Goal: Task Accomplishment & Management: Complete application form

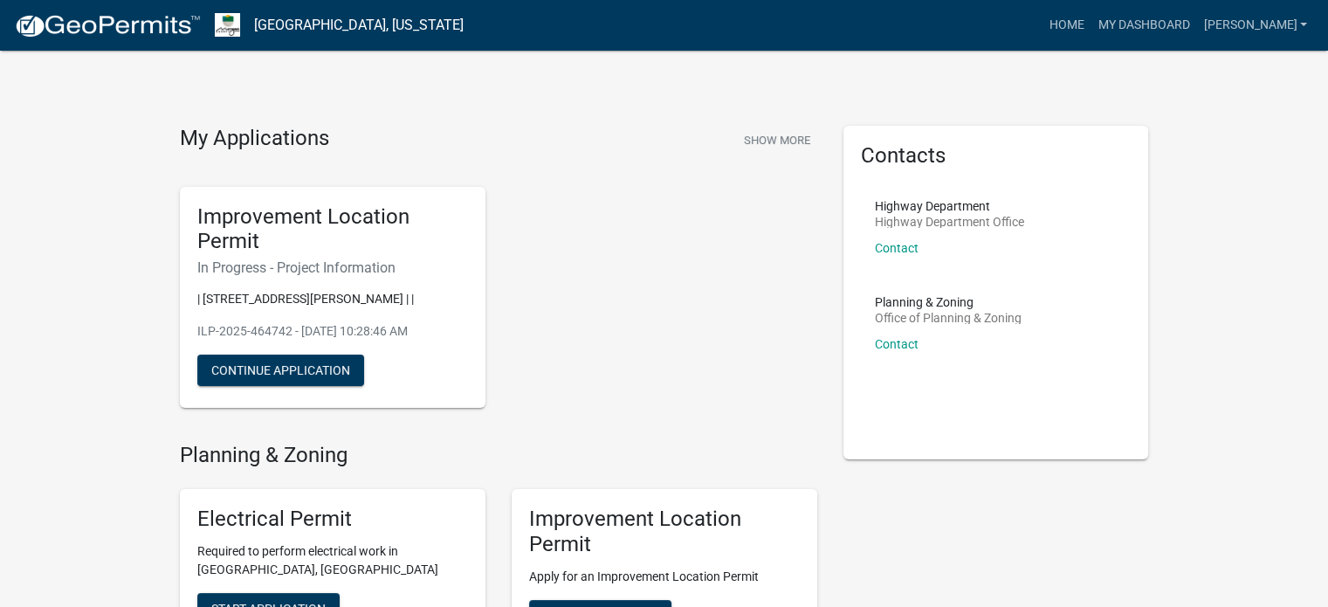
scroll to position [87, 0]
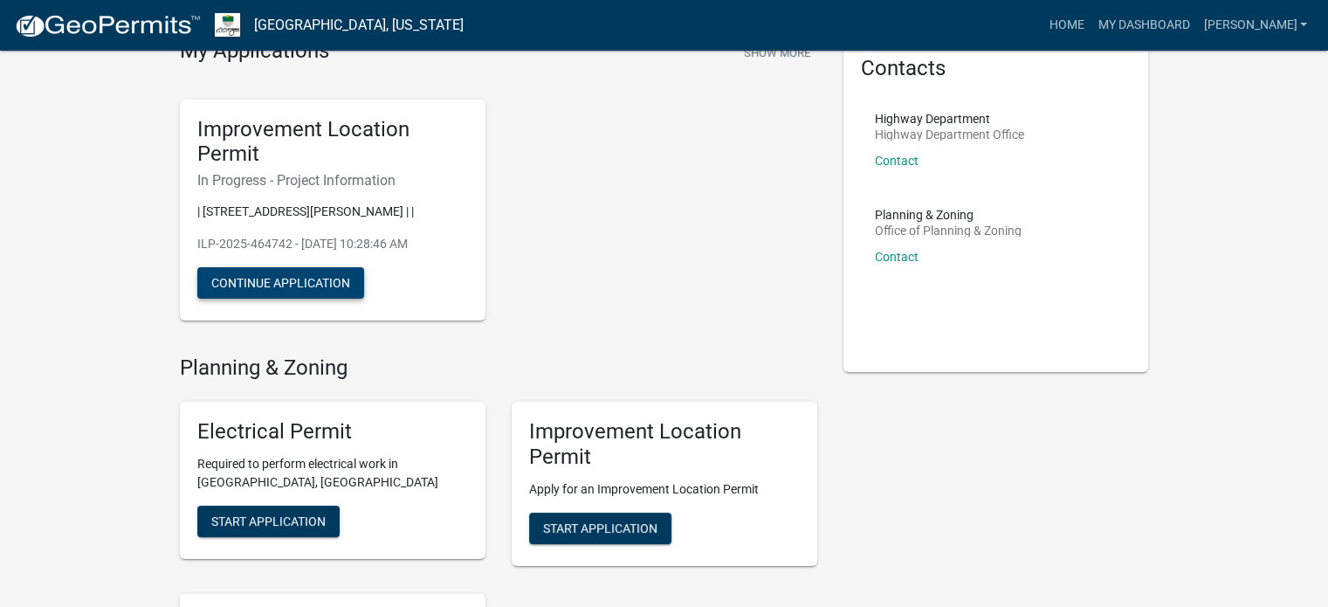
click at [304, 284] on button "Continue Application" at bounding box center [280, 282] width 167 height 31
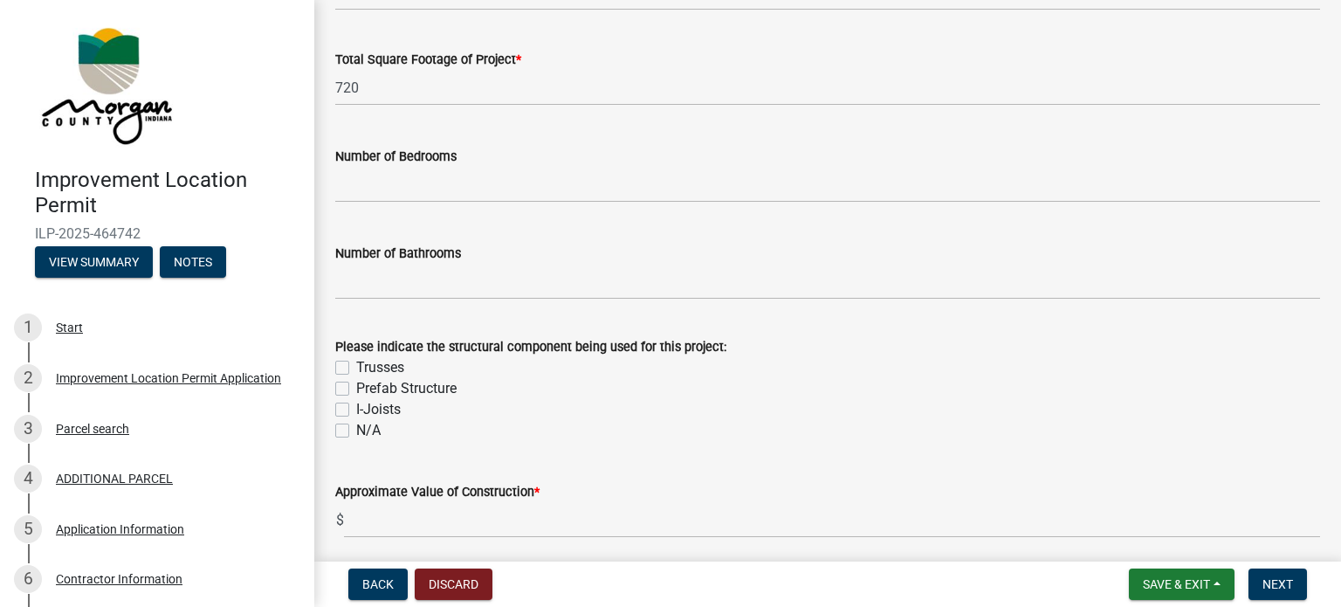
scroll to position [1397, 0]
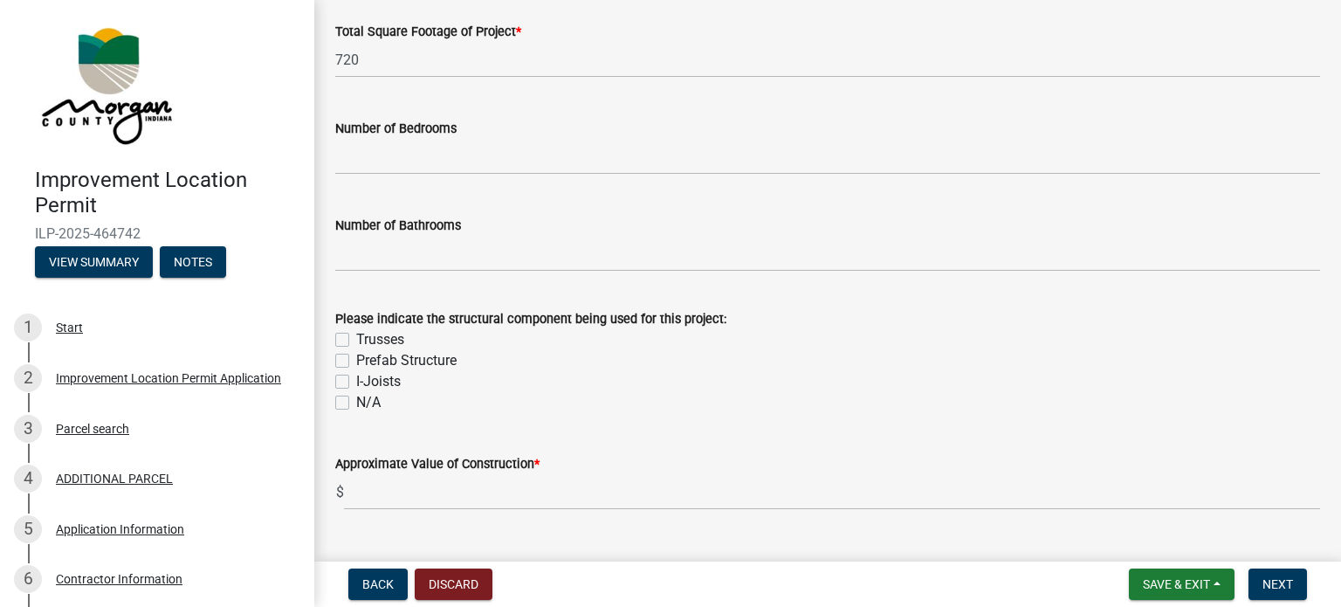
click at [356, 404] on label "N/A" at bounding box center [368, 402] width 24 height 21
click at [356, 403] on input "N/A" at bounding box center [361, 397] width 11 height 11
checkbox input "true"
checkbox input "false"
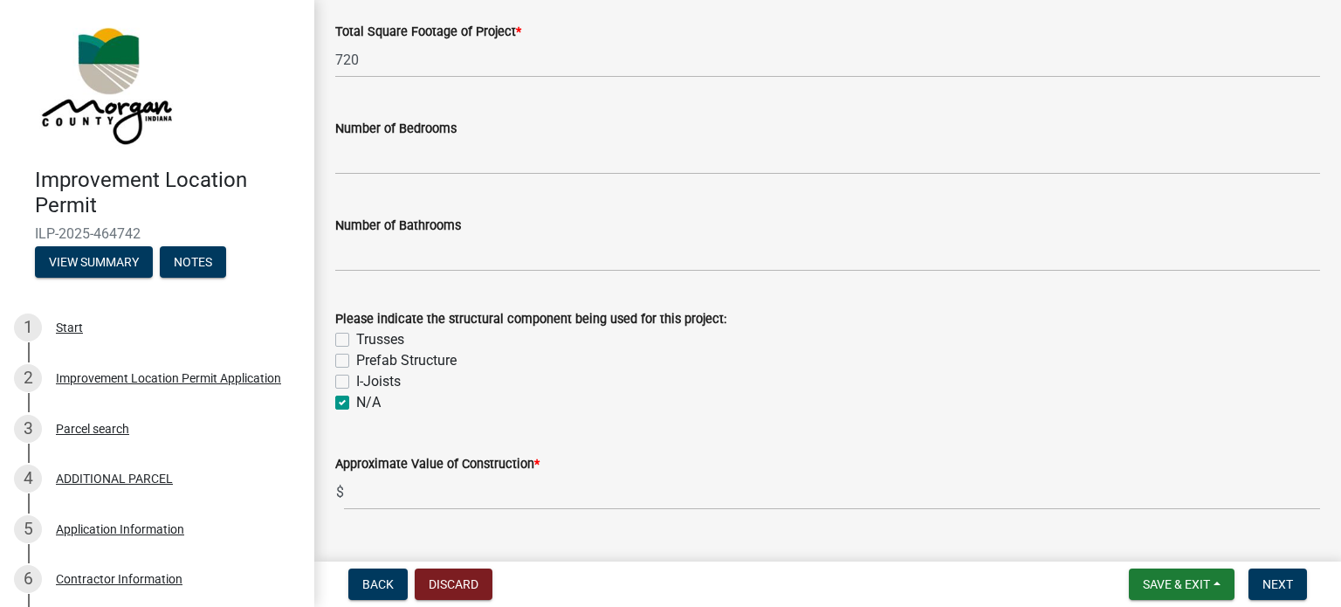
checkbox input "false"
checkbox input "true"
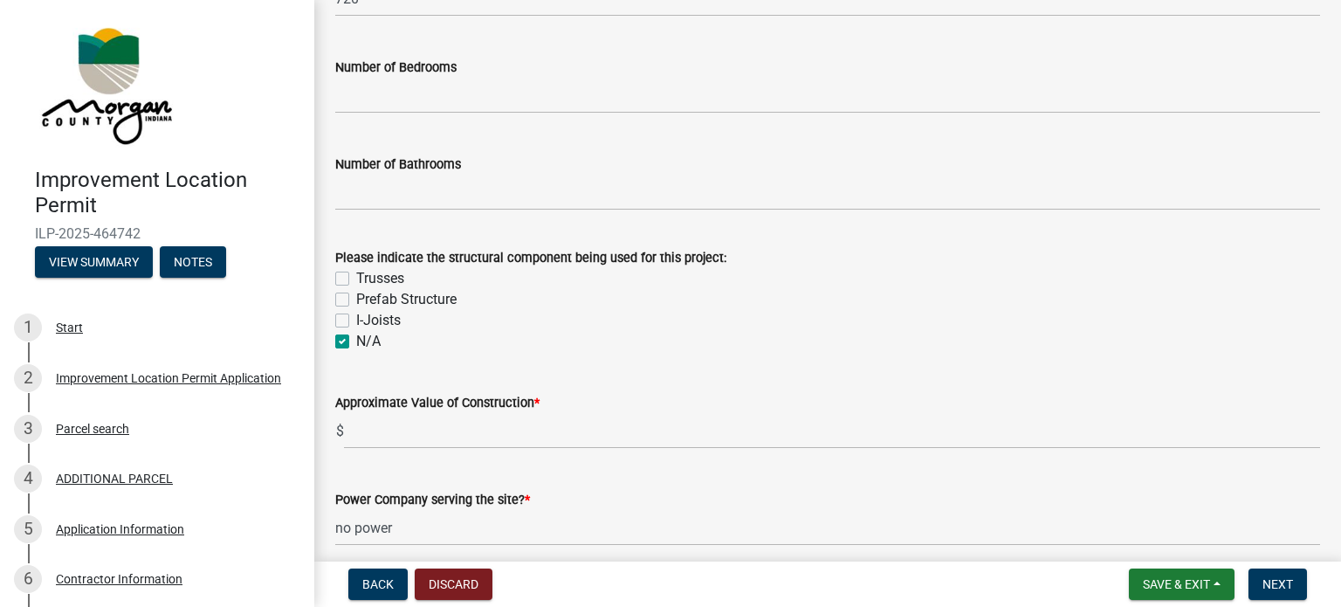
scroll to position [1484, 0]
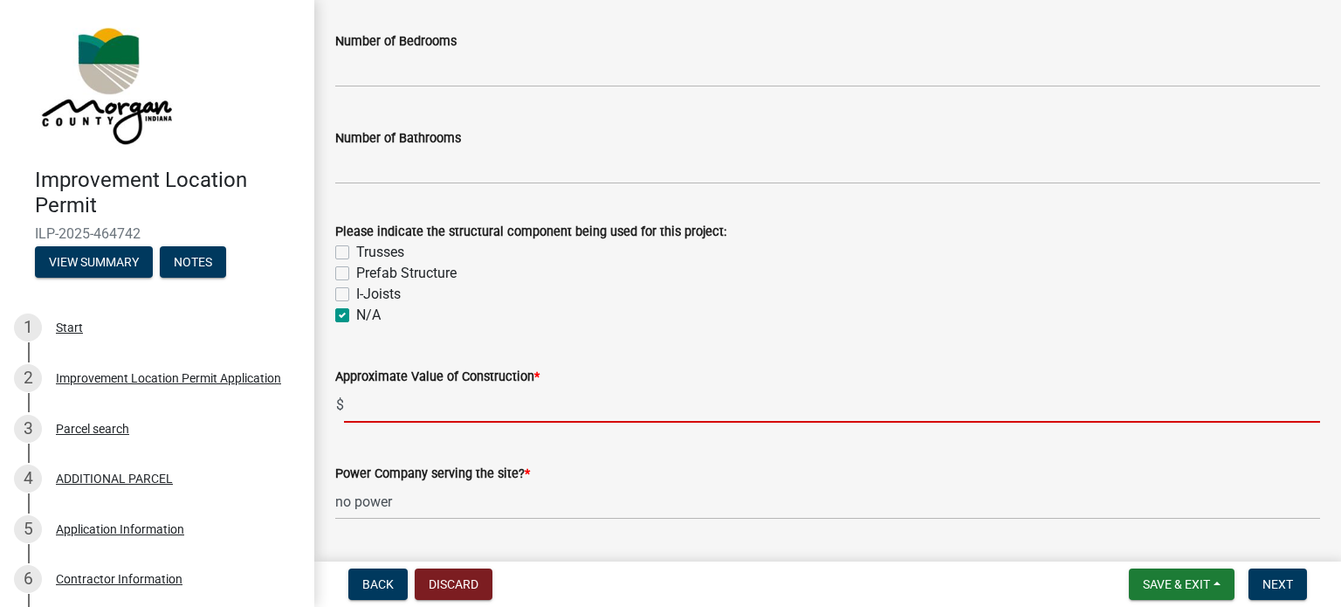
click at [361, 412] on input "text" at bounding box center [832, 405] width 976 height 36
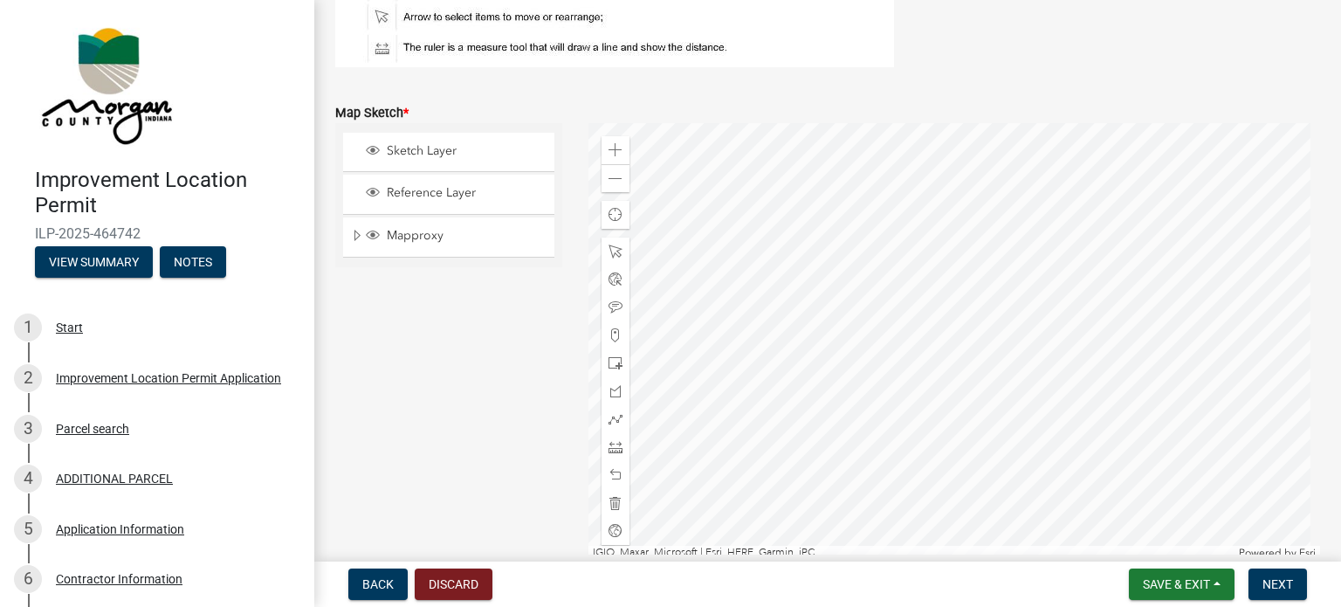
scroll to position [2968, 0]
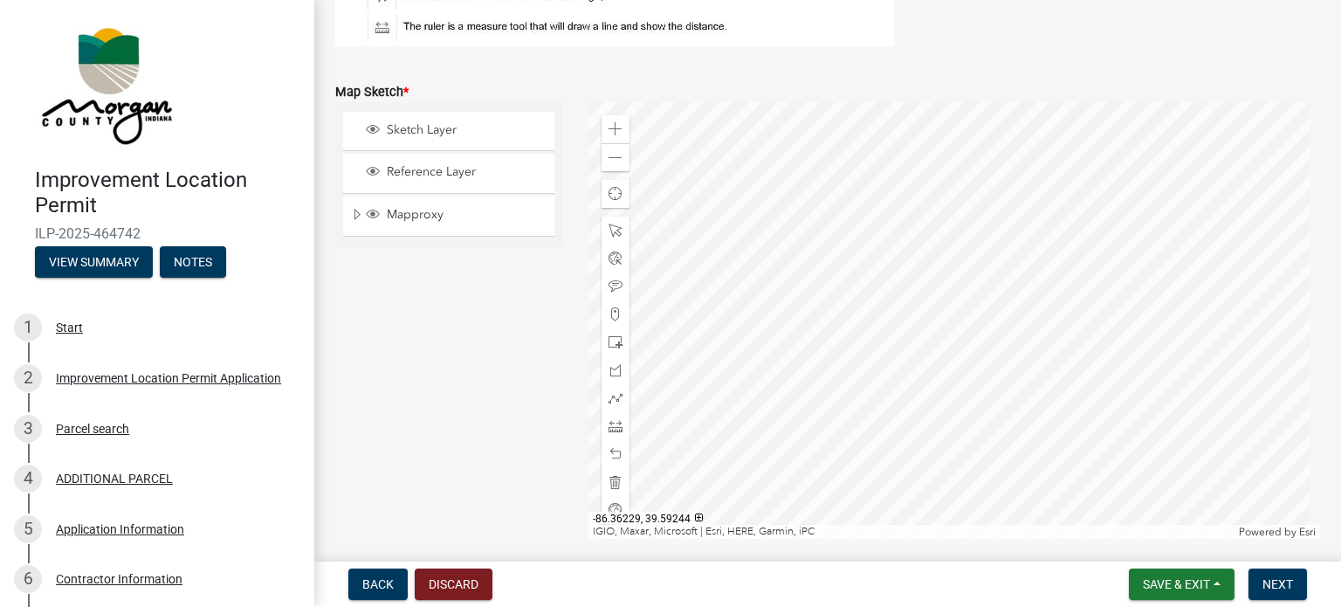
type input "8000"
click at [1116, 367] on div at bounding box center [954, 320] width 732 height 436
click at [1088, 348] on div at bounding box center [954, 320] width 732 height 436
click at [615, 229] on span at bounding box center [615, 230] width 14 height 14
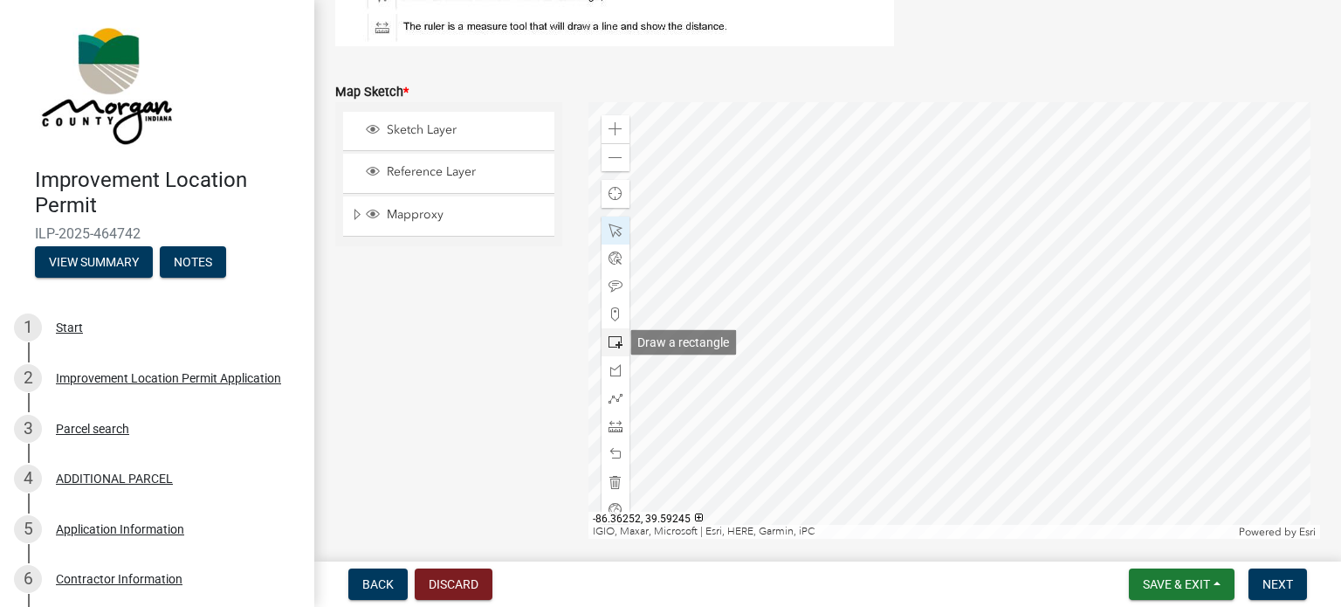
click at [608, 341] on span at bounding box center [615, 342] width 14 height 14
click at [614, 340] on span at bounding box center [615, 342] width 14 height 14
click at [1122, 246] on div at bounding box center [954, 320] width 732 height 436
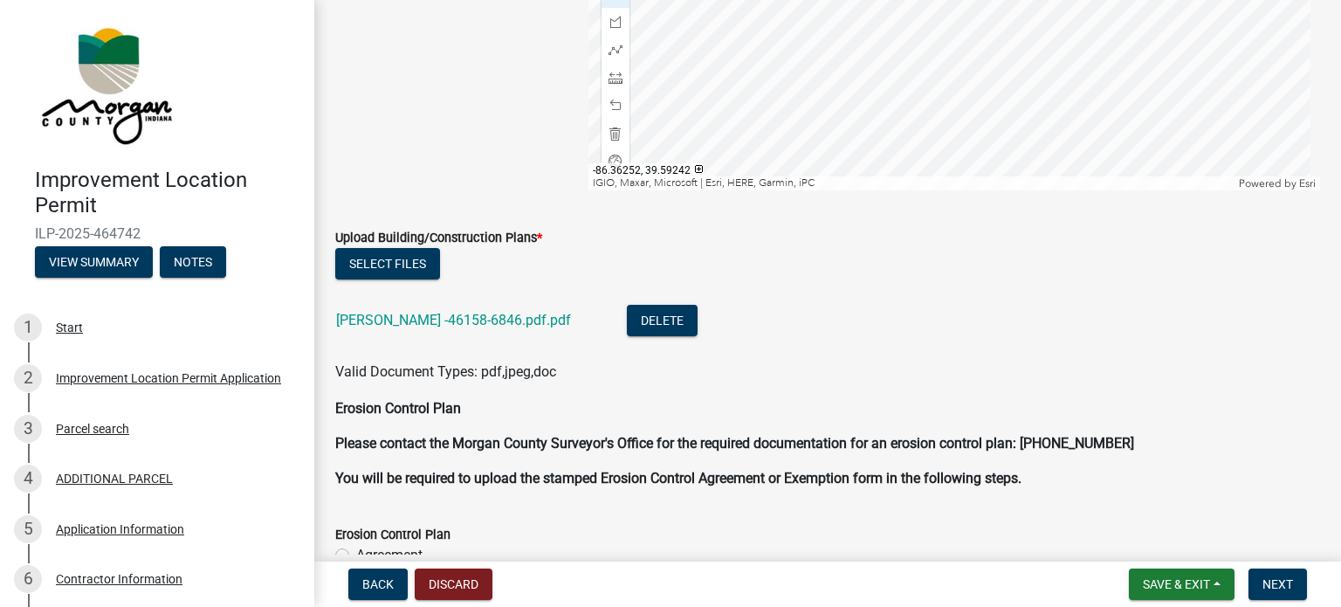
scroll to position [3317, 0]
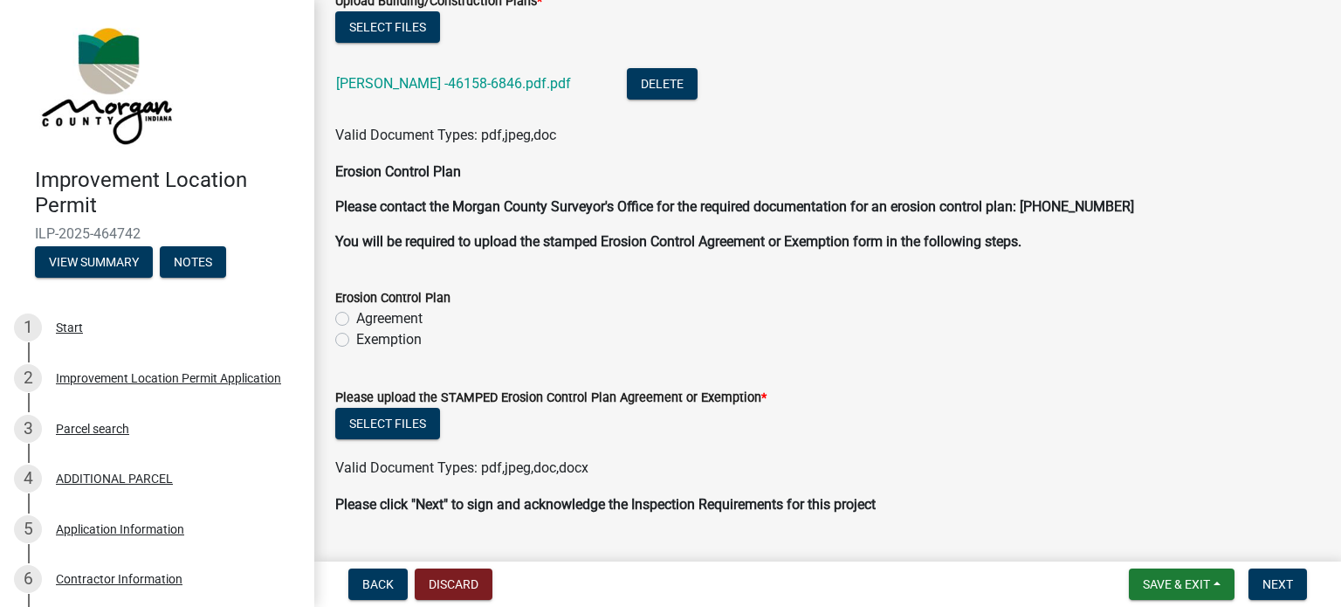
scroll to position [3579, 0]
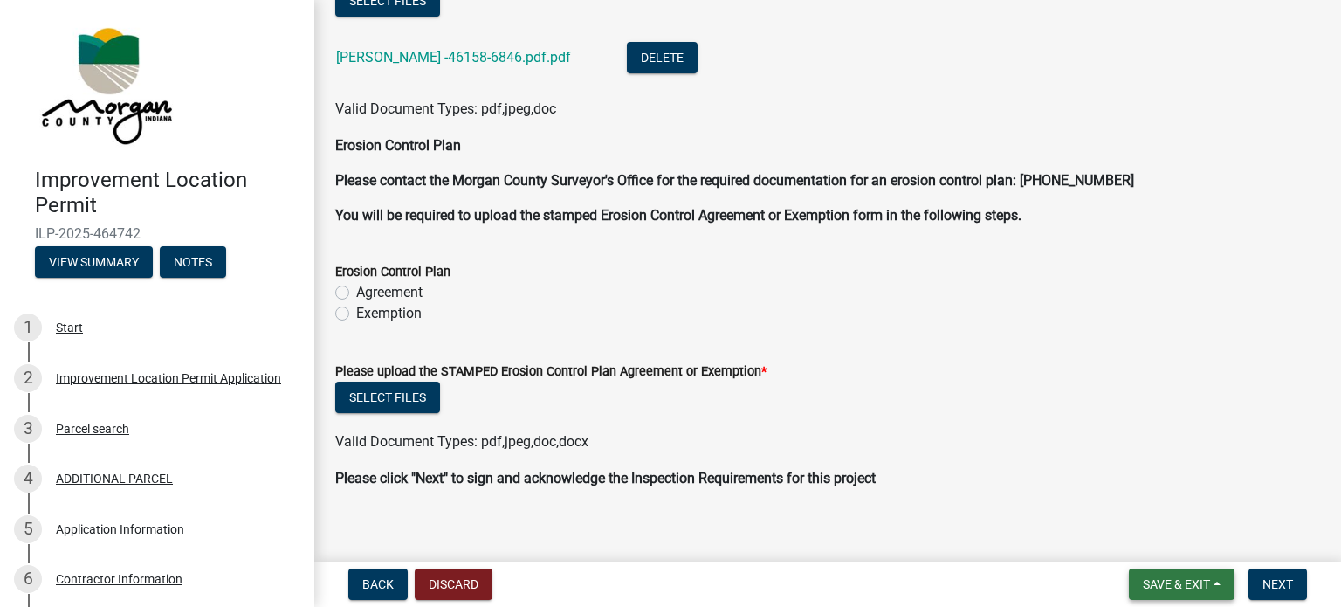
click at [1175, 582] on span "Save & Exit" at bounding box center [1176, 584] width 67 height 14
click at [1125, 496] on button "Save" at bounding box center [1165, 497] width 140 height 42
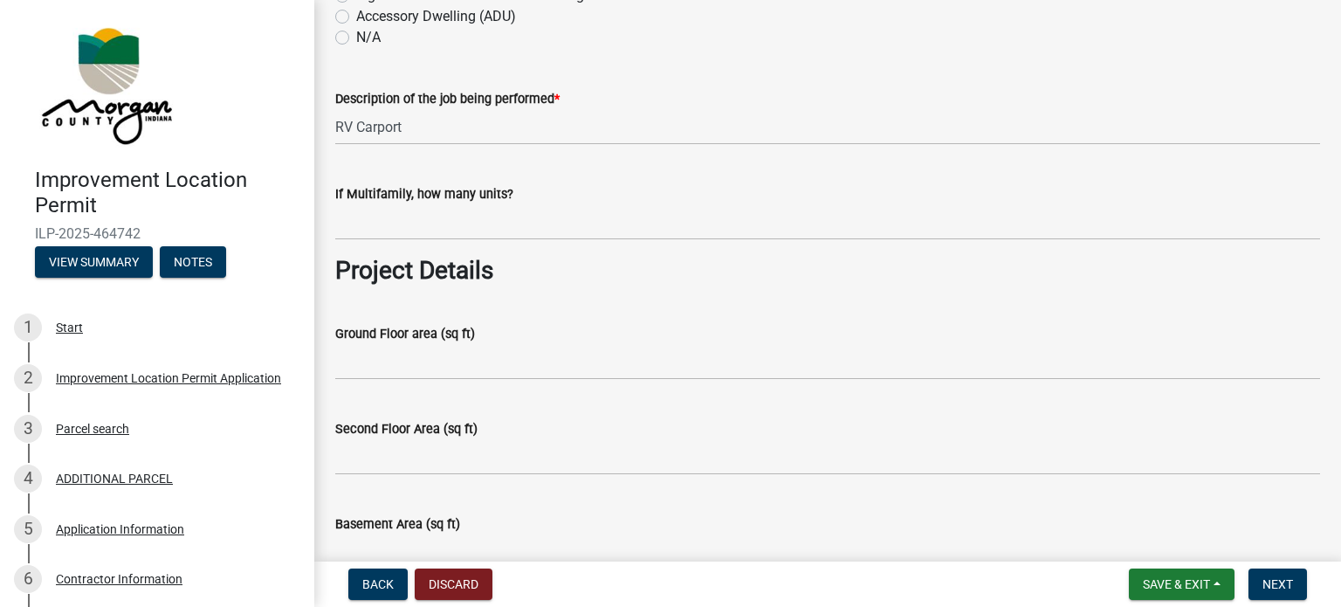
scroll to position [0, 0]
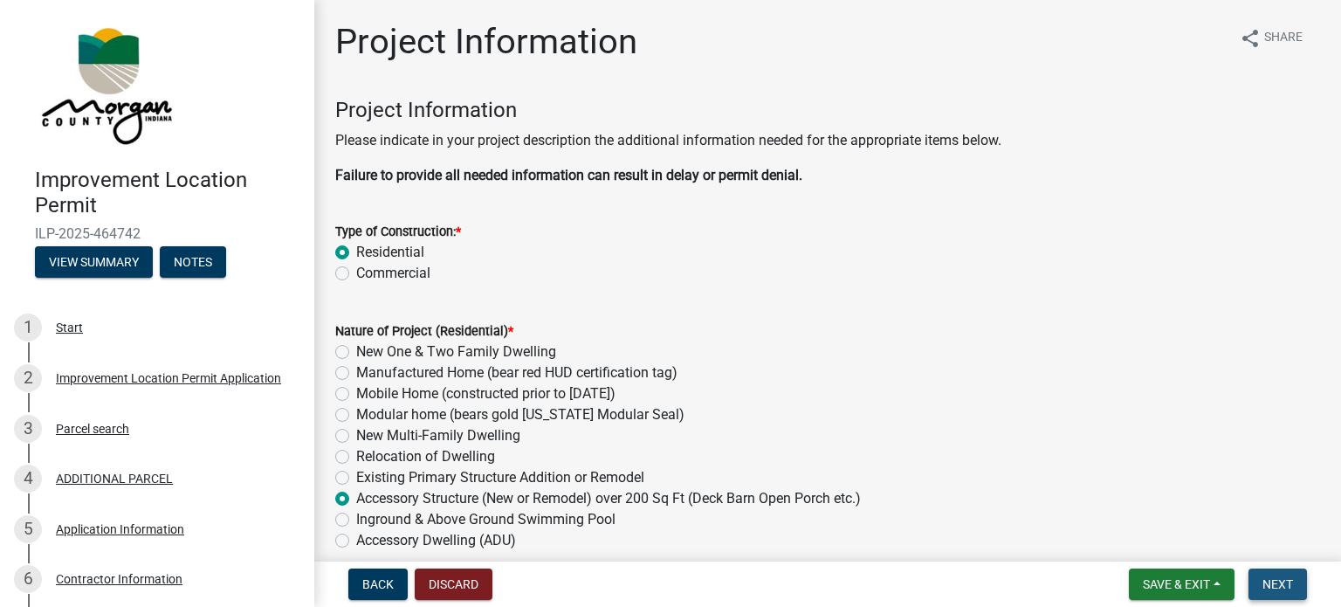
click at [1275, 582] on span "Next" at bounding box center [1277, 584] width 31 height 14
click at [1281, 578] on span "Next" at bounding box center [1277, 584] width 31 height 14
drag, startPoint x: 852, startPoint y: 2, endPoint x: 779, endPoint y: 247, distance: 256.0
click at [779, 247] on div "Residential" at bounding box center [827, 252] width 985 height 21
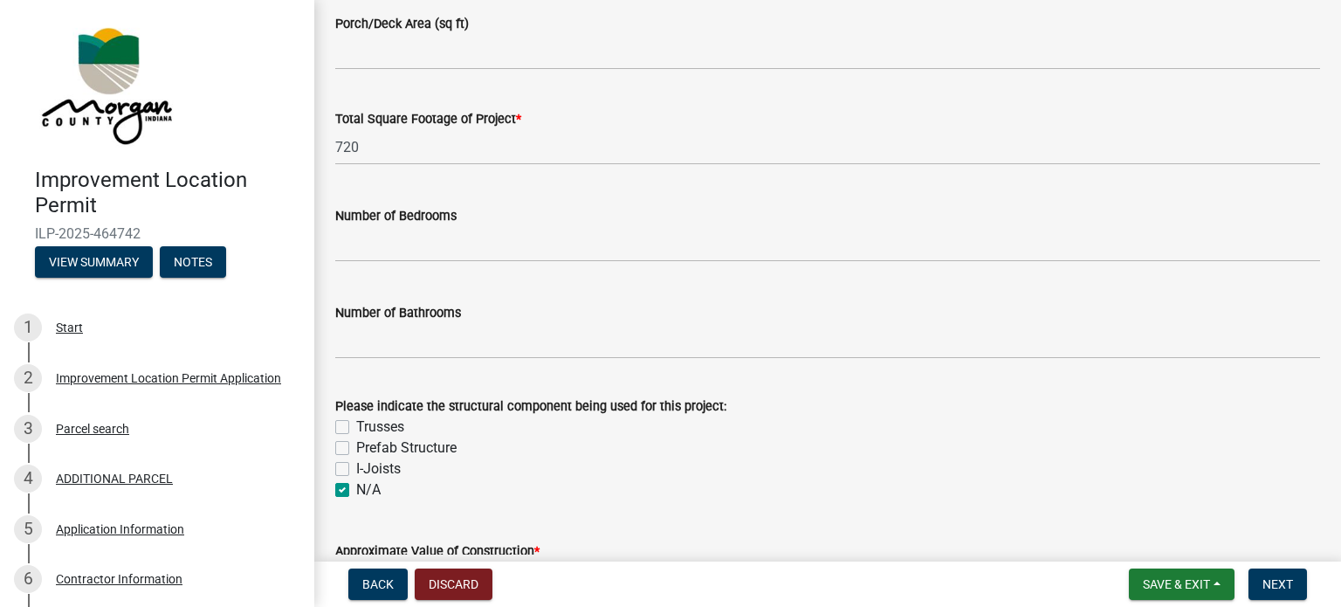
scroll to position [1309, 0]
click at [920, 168] on wm-data-entity-input "Total Square Footage of Project * 720" at bounding box center [827, 132] width 985 height 97
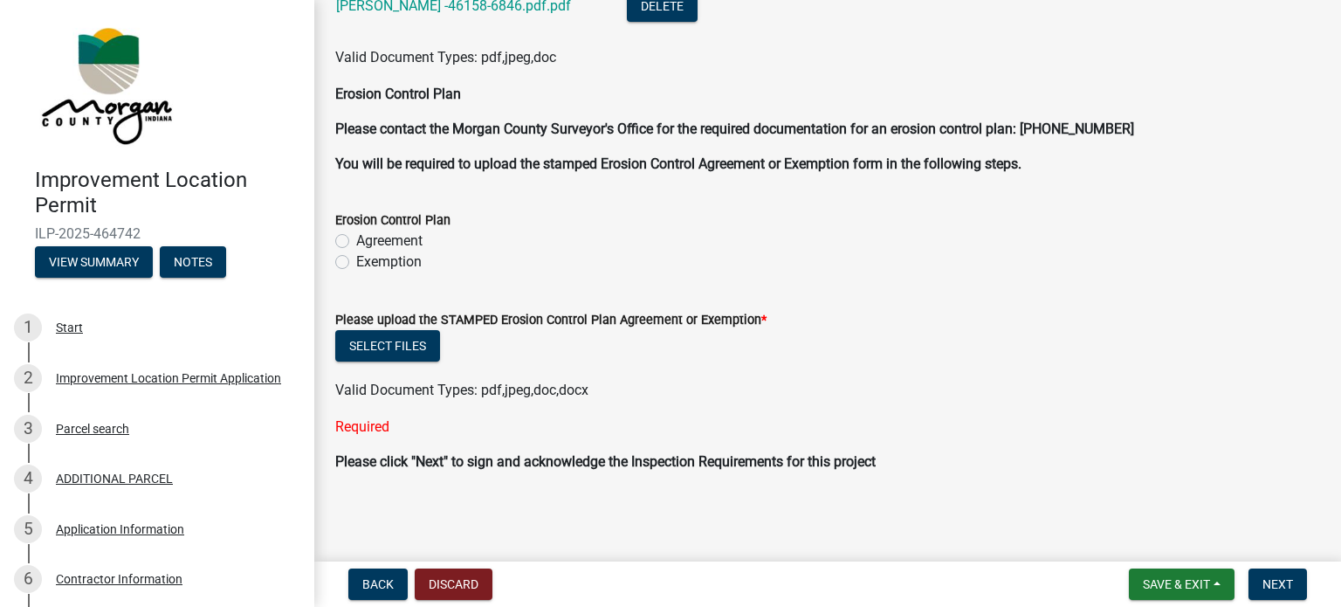
scroll to position [3631, 0]
click at [1080, 521] on main "Project Information share Share Project Information Please indicate in your pro…" at bounding box center [827, 277] width 1027 height 554
